Goal: Task Accomplishment & Management: Manage account settings

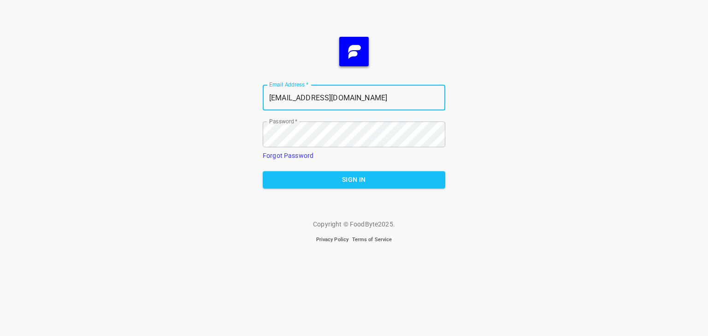
drag, startPoint x: 312, startPoint y: 114, endPoint x: 266, endPoint y: 111, distance: 46.2
click at [266, 111] on form "Email Address   * [EMAIL_ADDRESS][DOMAIN_NAME] Email Address * Password   * Pas…" at bounding box center [354, 136] width 182 height 118
type input "[PERSON_NAME][EMAIL_ADDRESS][DOMAIN_NAME]"
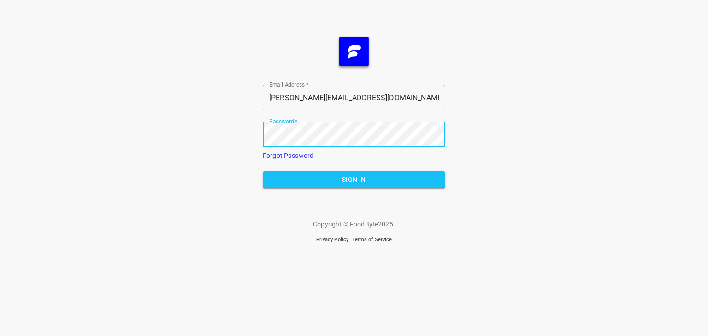
click at [488, 168] on div "Email Address   * [PERSON_NAME][EMAIL_ADDRESS][DOMAIN_NAME] Email Address * Pas…" at bounding box center [354, 168] width 708 height 336
click at [438, 180] on button "Sign In" at bounding box center [354, 179] width 182 height 17
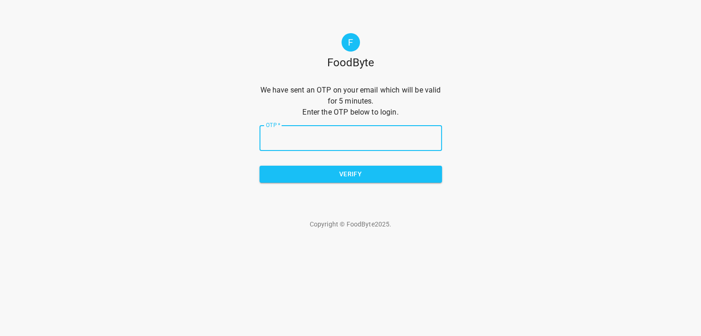
click at [356, 145] on input "OTP   *" at bounding box center [350, 138] width 182 height 26
type input "5411eb"
click at [381, 125] on input "OTP   *" at bounding box center [350, 138] width 182 height 26
paste input "5411eb"
type input "5411eb"
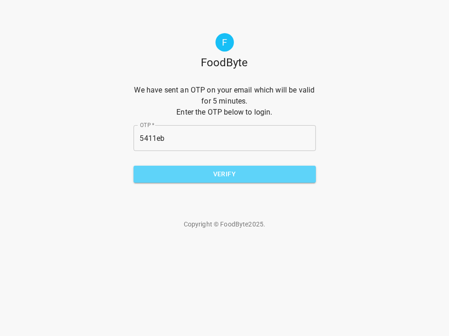
click at [275, 174] on span "Verify" at bounding box center [225, 175] width 168 height 12
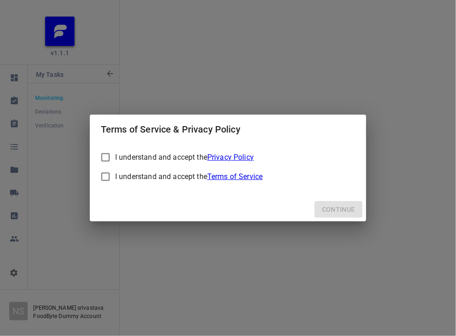
click at [118, 161] on div "I understand and accept the Privacy Policy" at bounding box center [184, 157] width 139 height 11
click at [115, 161] on input "I understand and accept the Privacy Policy" at bounding box center [105, 157] width 19 height 19
checkbox input "true"
click at [116, 177] on div "I understand and accept the Terms of Service" at bounding box center [188, 176] width 147 height 11
click at [115, 177] on input "I understand and accept the Terms of Service" at bounding box center [105, 176] width 19 height 19
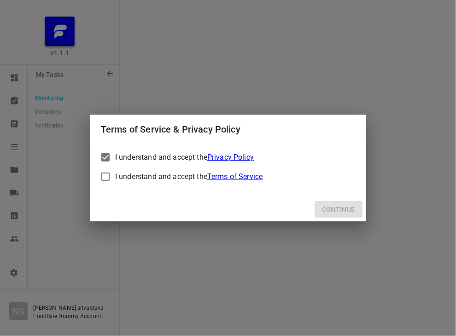
checkbox input "true"
click at [341, 203] on button "Continue" at bounding box center [339, 209] width 48 height 17
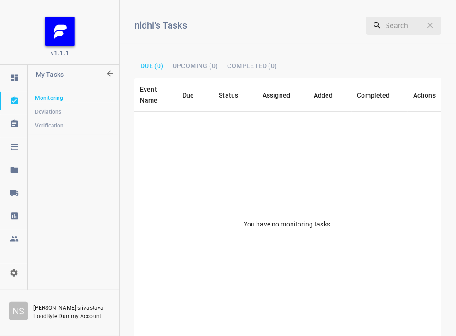
click at [17, 270] on icon "org-select" at bounding box center [13, 273] width 9 height 9
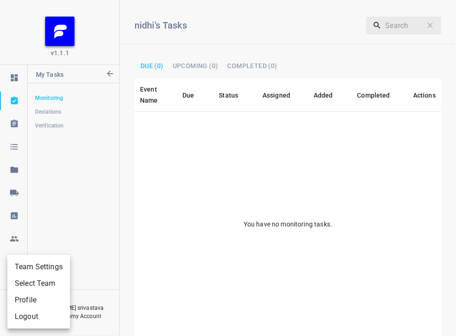
click at [114, 244] on div at bounding box center [228, 168] width 456 height 336
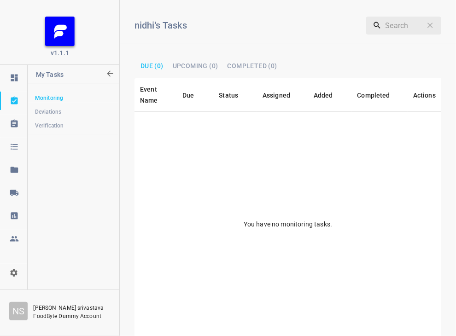
click at [10, 276] on icon "org-select" at bounding box center [13, 273] width 9 height 9
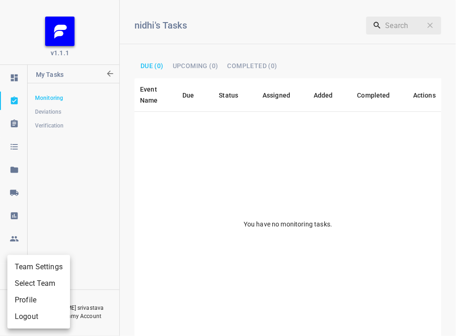
click at [236, 257] on div at bounding box center [228, 168] width 456 height 336
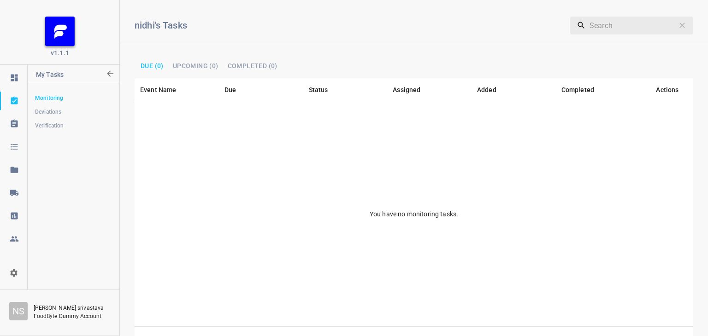
click at [7, 276] on div "org-select" at bounding box center [14, 273] width 28 height 9
click at [33, 282] on li "Select Team" at bounding box center [38, 284] width 63 height 17
click at [221, 266] on div at bounding box center [354, 168] width 708 height 336
